Goal: Check status: Check status

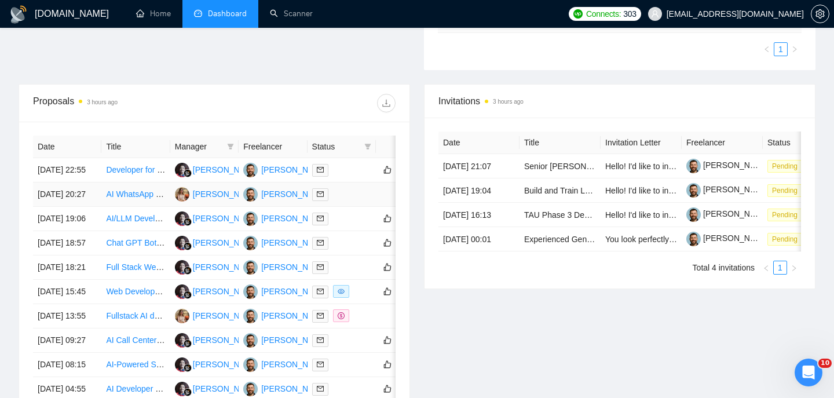
scroll to position [385, 0]
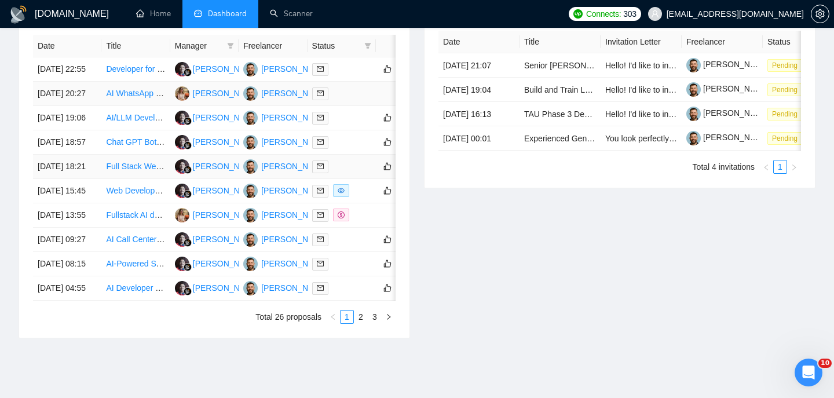
scroll to position [643, 0]
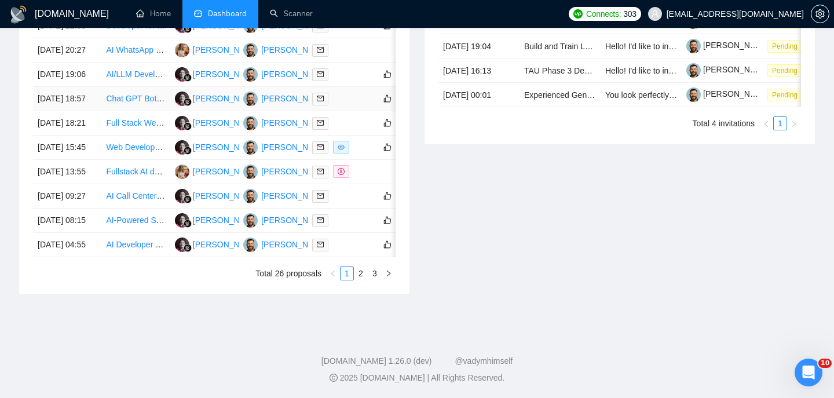
scroll to position [598, 0]
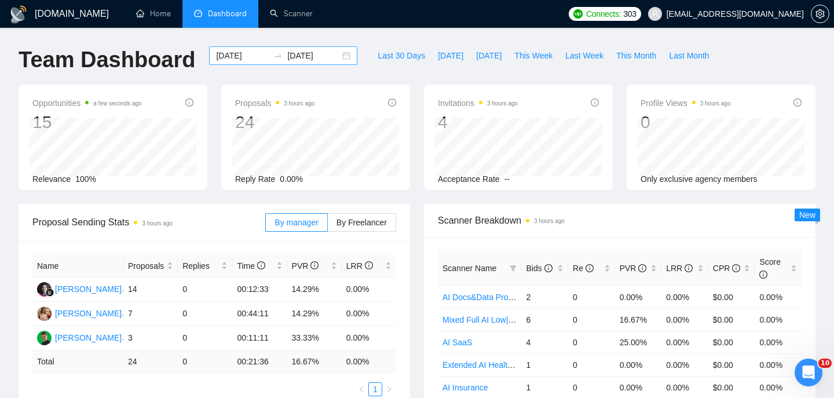
click at [340, 58] on div "2025-09-03 2025-09-04" at bounding box center [283, 55] width 148 height 19
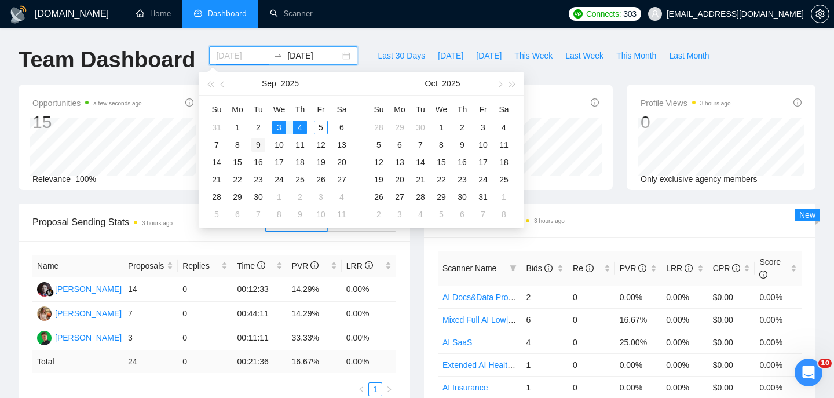
type input "2025-09-09"
click at [259, 144] on div "9" at bounding box center [258, 145] width 14 height 14
type input "2025-09-10"
type input "2025-09-09"
click at [270, 130] on table "Su Mo Tu We Th Fr Sa 31 1 2 3 4 5 6 7 8 9 10 11 12 13 14 15 16 17 18 19 20 21 2…" at bounding box center [279, 161] width 146 height 123
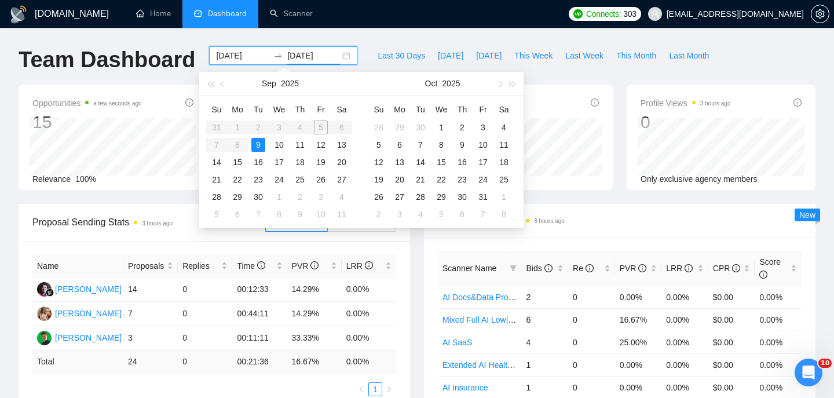
type input "2025-09-09"
click at [265, 142] on td "9" at bounding box center [258, 144] width 21 height 17
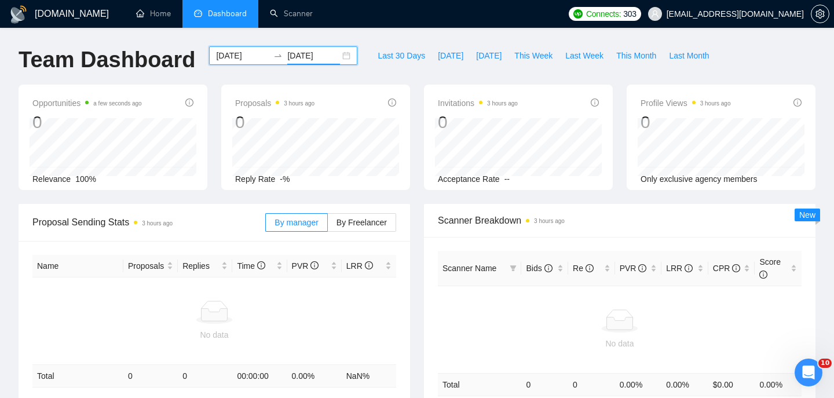
click at [342, 56] on div "2025-09-09 2025-09-09" at bounding box center [283, 55] width 148 height 19
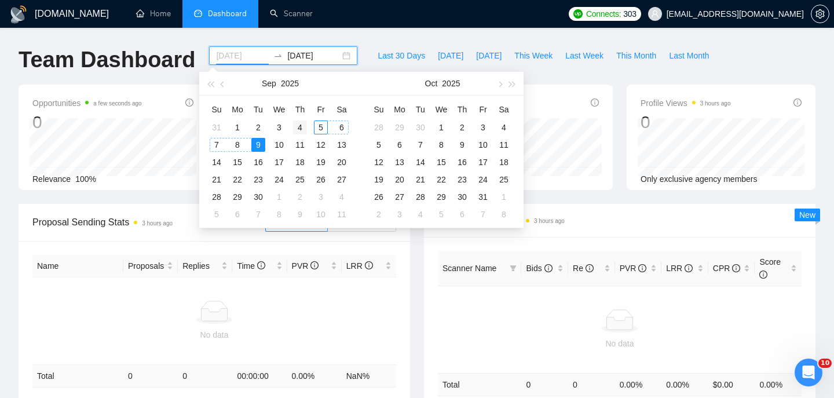
type input "[DATE]"
click at [303, 125] on div "4" at bounding box center [300, 127] width 14 height 14
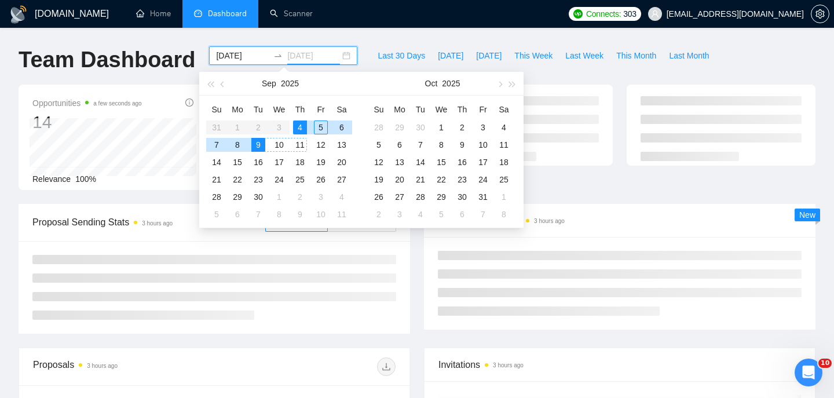
type input "2025-09-09"
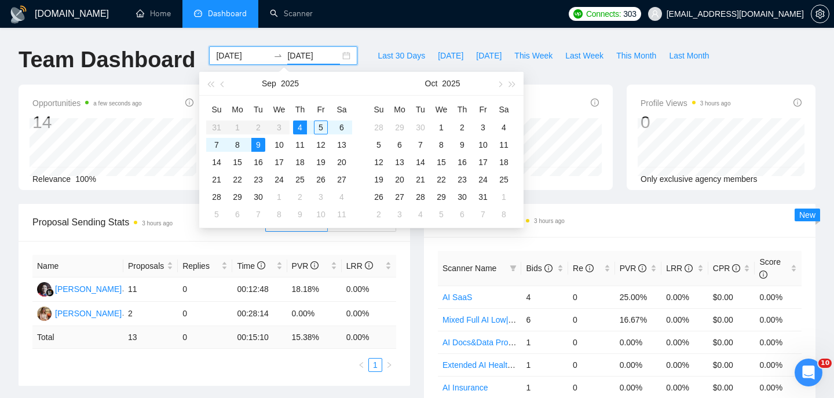
click at [410, 274] on div "Proposal Sending Stats 3 hours ago By manager By Freelancer Name Proposals Repl…" at bounding box center [214, 295] width 405 height 182
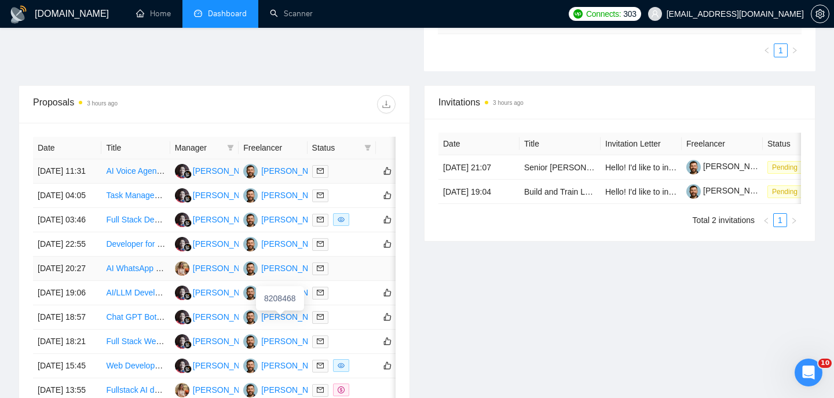
scroll to position [385, 0]
